Goal: Task Accomplishment & Management: Manage account settings

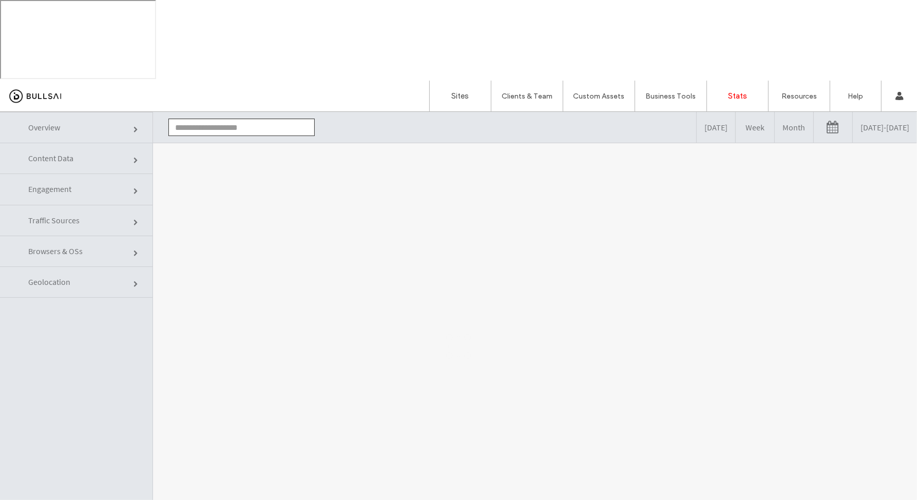
type input "**********"
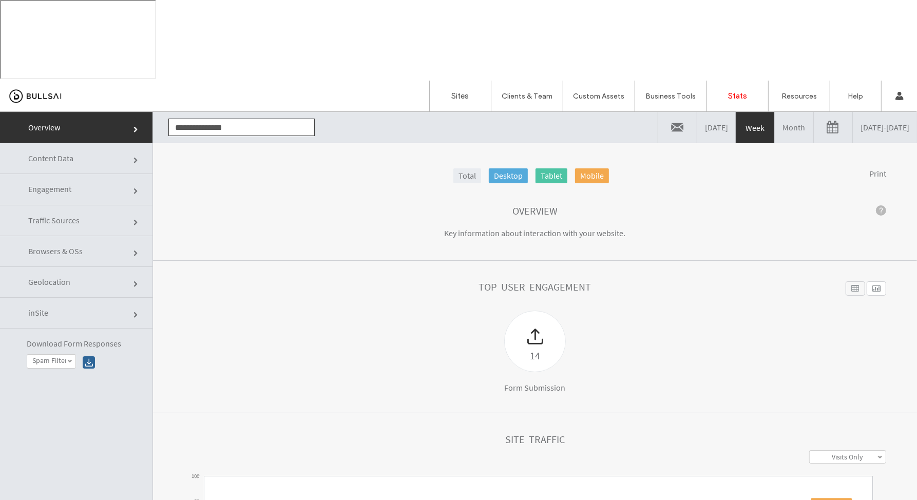
click link "Content Data"
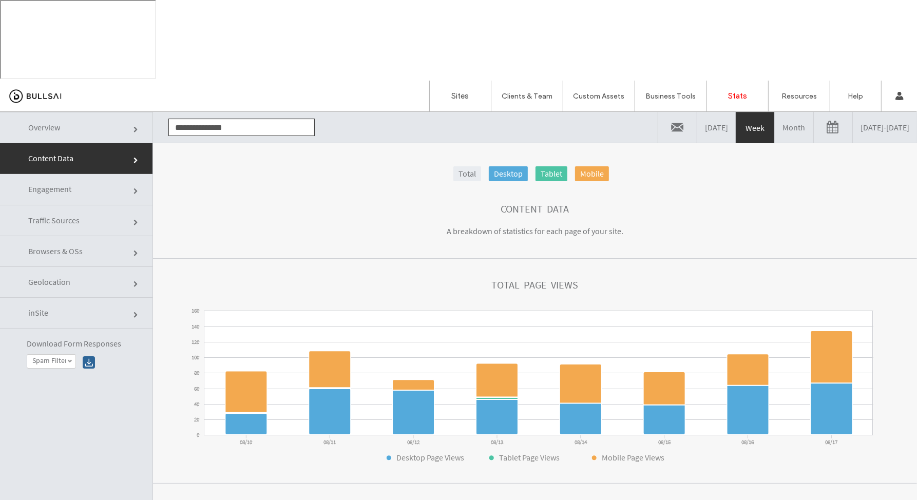
scroll to position [3, 0]
click at [853, 126] on link "08/10/2025 - 08/17/2025" at bounding box center [885, 126] width 64 height 31
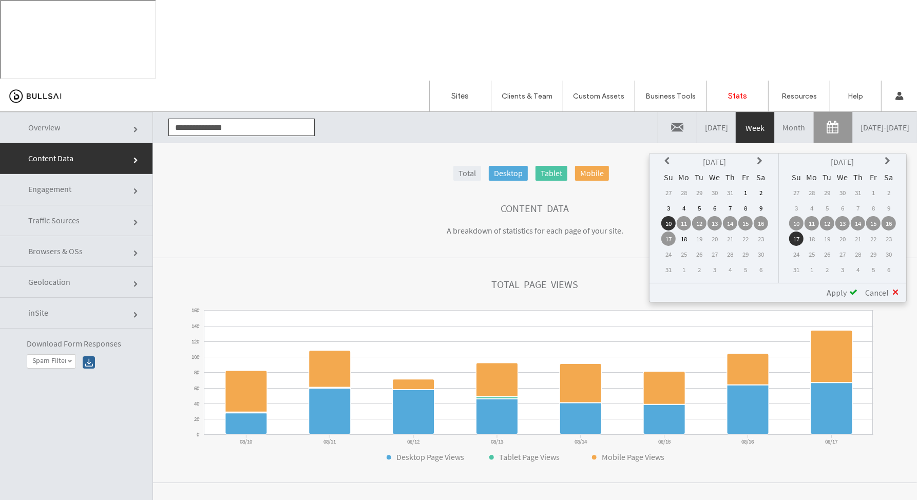
click at [683, 222] on td "11" at bounding box center [684, 223] width 14 height 14
click at [800, 238] on td "17" at bounding box center [796, 238] width 14 height 14
click at [850, 289] on span at bounding box center [853, 292] width 8 height 8
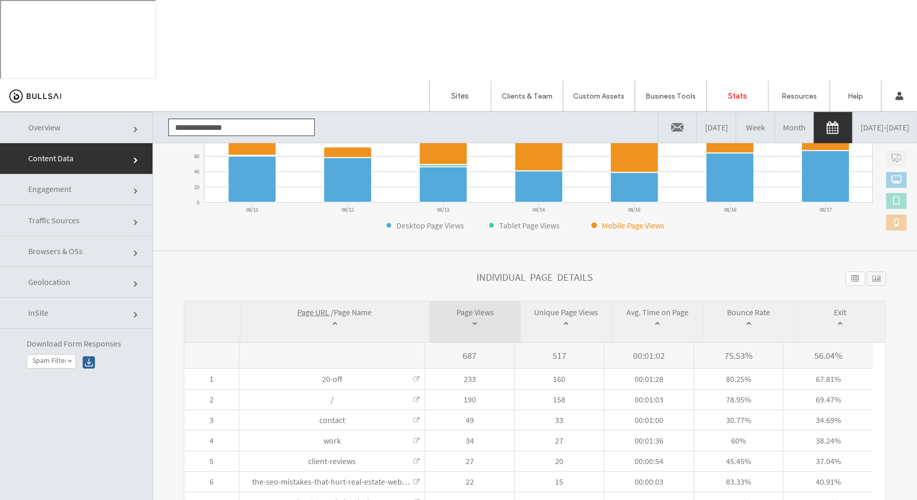
scroll to position [30, 0]
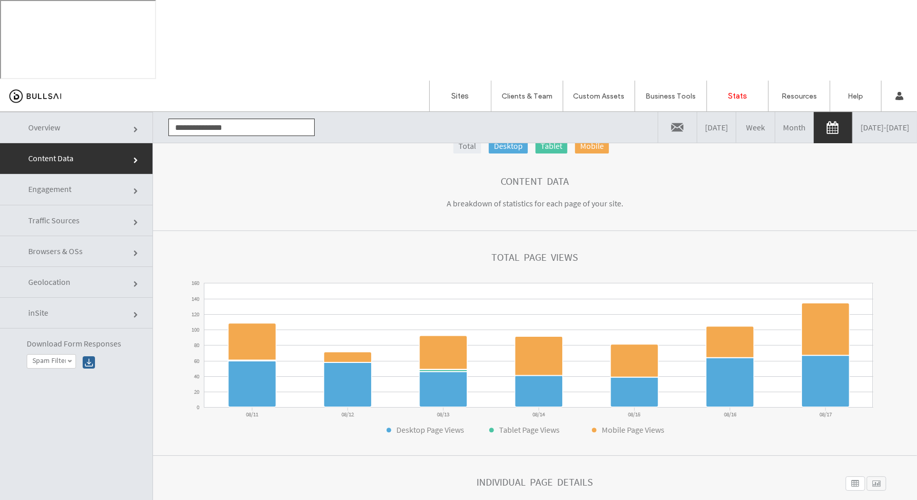
click link
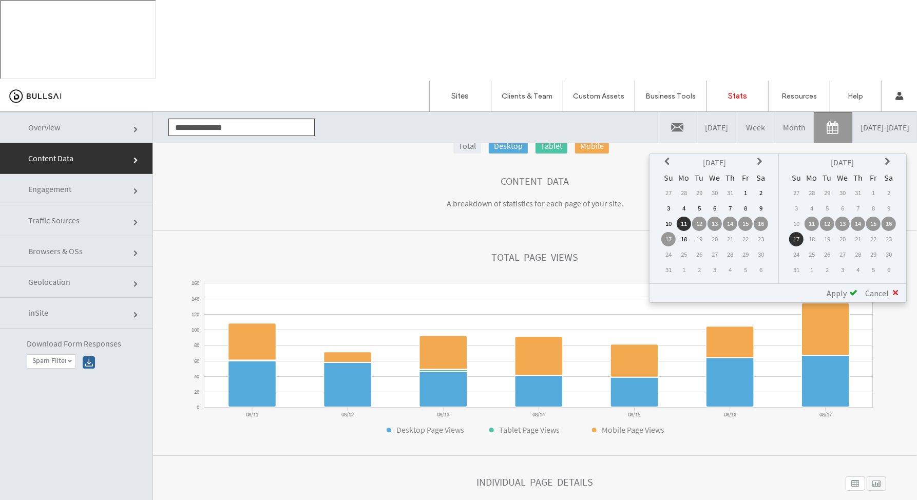
click at [684, 205] on td "4" at bounding box center [684, 208] width 14 height 14
click at [794, 225] on td "10" at bounding box center [796, 223] width 14 height 14
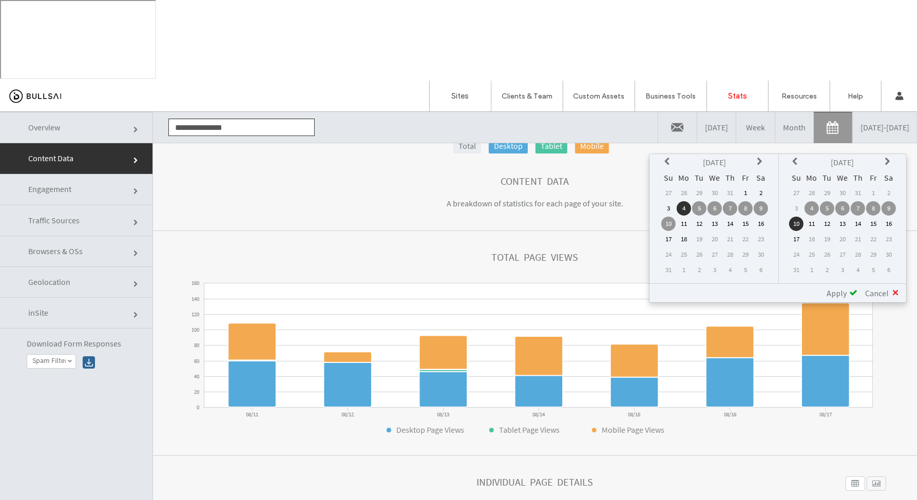
click at [842, 289] on span "Apply" at bounding box center [837, 293] width 20 height 10
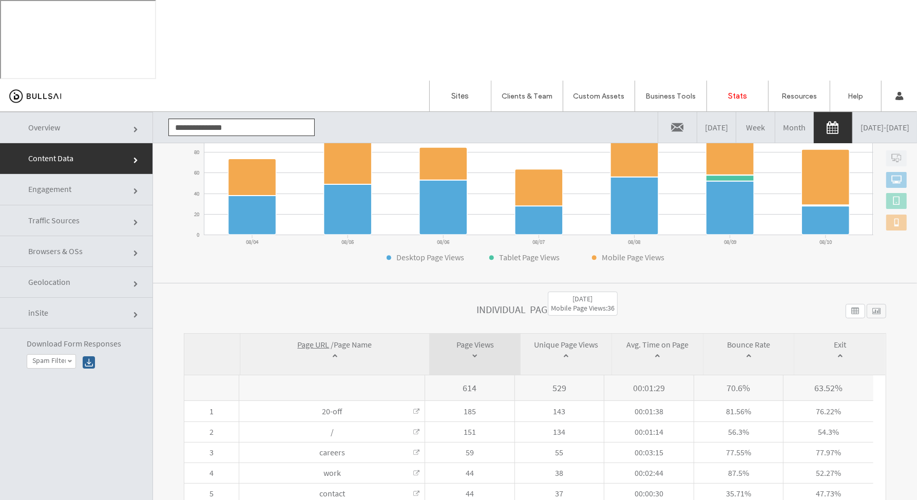
scroll to position [235, 0]
